Goal: Communication & Community: Participate in discussion

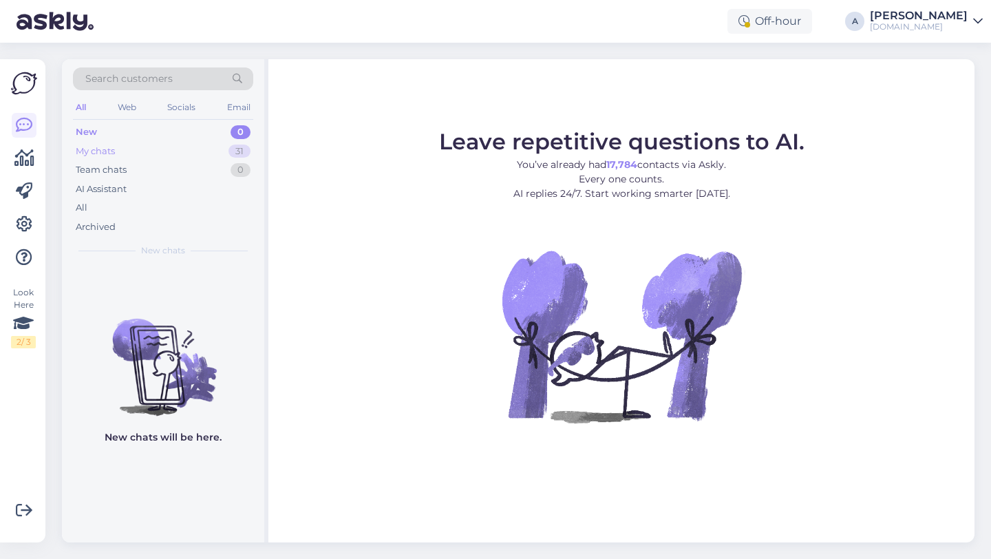
click at [237, 157] on div "31" at bounding box center [239, 151] width 22 height 14
